Goal: Navigation & Orientation: Find specific page/section

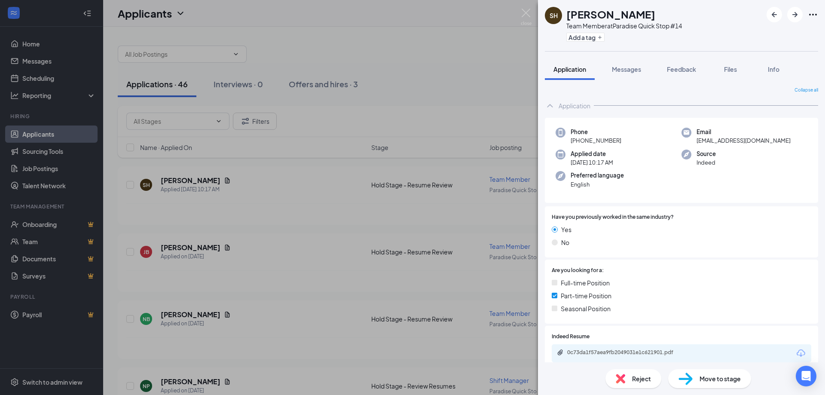
click at [40, 134] on div "SH [PERSON_NAME] Team Member at Paradise Quick Stop #14 Add a tag Application M…" at bounding box center [412, 197] width 825 height 395
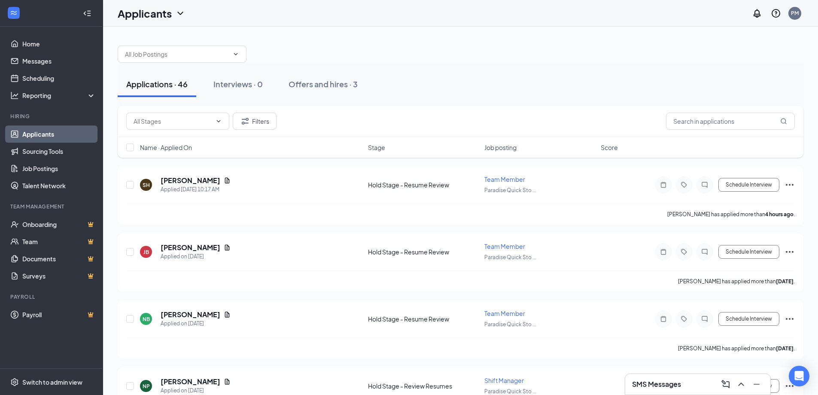
click at [40, 134] on link "Applicants" at bounding box center [58, 133] width 73 height 17
click at [42, 60] on link "Messages" at bounding box center [58, 60] width 73 height 17
